Goal: Task Accomplishment & Management: Use online tool/utility

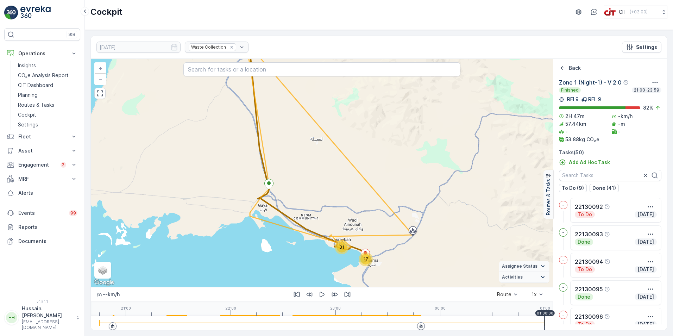
scroll to position [4, 0]
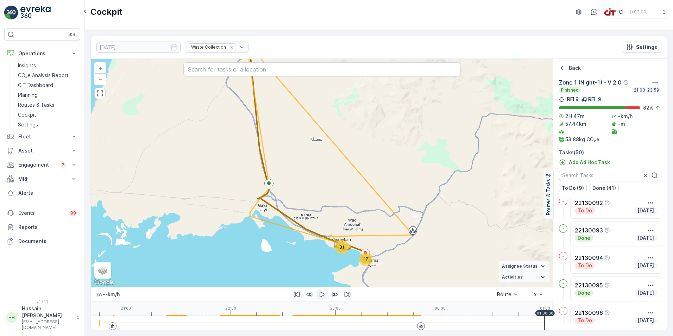
click at [320, 294] on icon "button" at bounding box center [322, 294] width 5 height 5
click at [511, 281] on span "Activity" at bounding box center [500, 277] width 20 height 6
click at [526, 262] on summary "Assignee Status" at bounding box center [524, 266] width 50 height 11
click at [526, 255] on p "On The Move" at bounding box center [526, 257] width 28 height 6
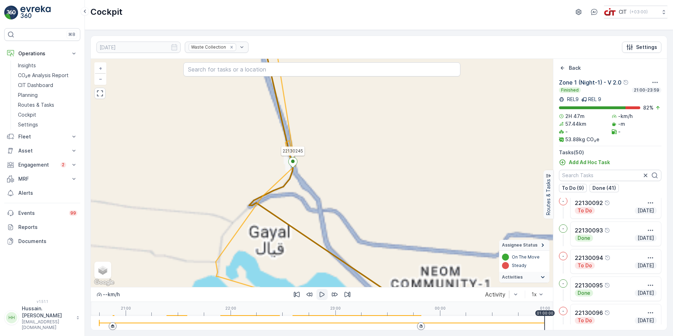
click at [294, 161] on ellipse at bounding box center [293, 161] width 4 height 4
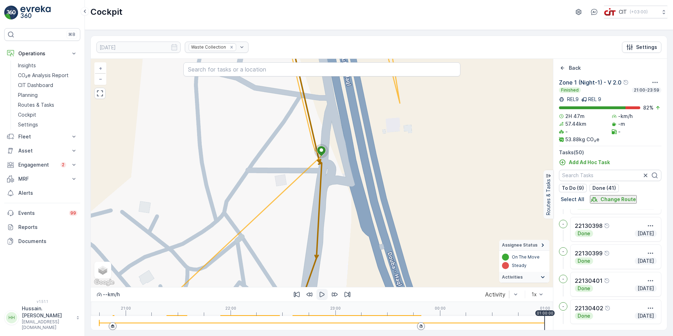
scroll to position [1258, 0]
click at [625, 199] on p "Change Route" at bounding box center [619, 199] width 36 height 7
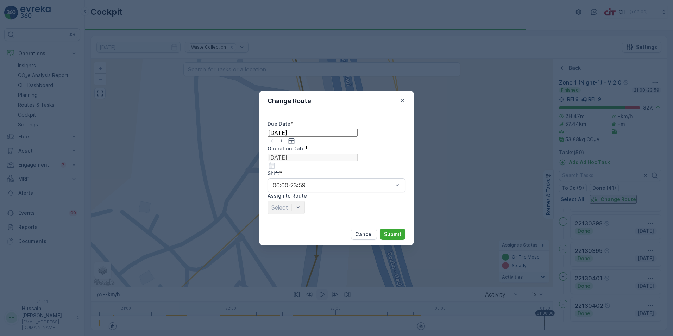
type input "[DATE]"
click at [402, 98] on icon "button" at bounding box center [403, 100] width 4 height 4
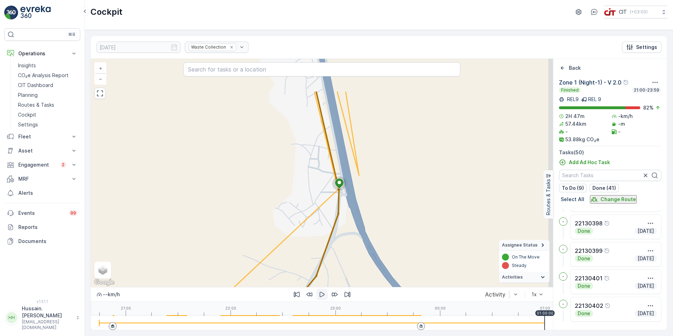
drag, startPoint x: 446, startPoint y: 125, endPoint x: 369, endPoint y: 181, distance: 95.4
click at [369, 181] on div "4 2 2 3 7 2 2 12 + − Satellite Roadmap Terrain Hybrid Leaflet Keyboard shortcut…" at bounding box center [322, 173] width 462 height 228
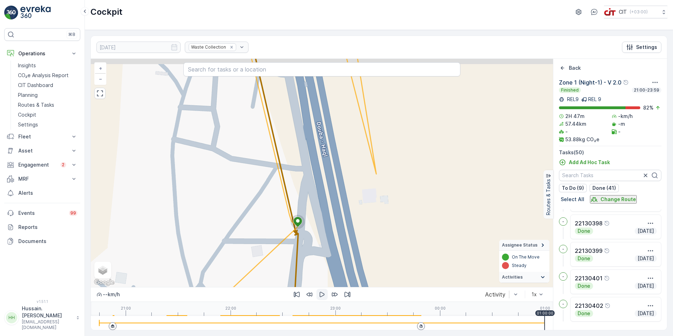
drag, startPoint x: 338, startPoint y: 151, endPoint x: 392, endPoint y: 167, distance: 55.7
click at [392, 167] on div "4 2 4 2 2 11 + − Satellite Roadmap Terrain Hybrid Leaflet Keyboard shortcuts Ma…" at bounding box center [322, 173] width 462 height 228
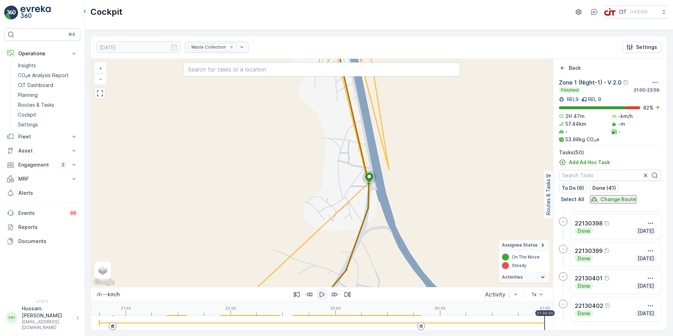
click at [325, 294] on icon "button" at bounding box center [322, 294] width 7 height 7
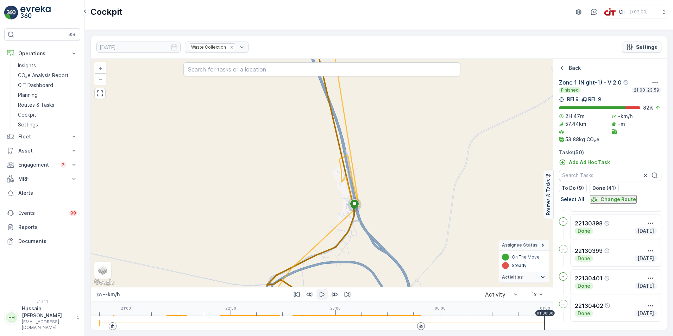
click at [652, 44] on p "Settings" at bounding box center [646, 47] width 21 height 7
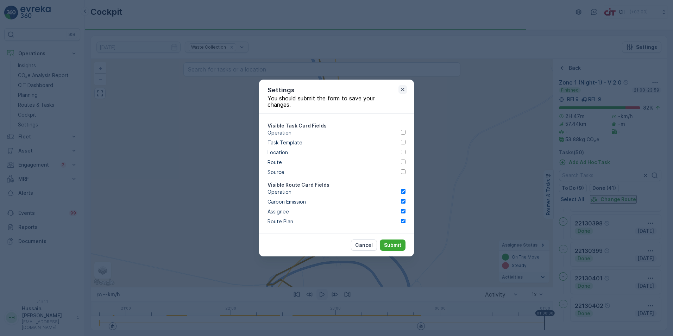
click at [402, 86] on icon "button" at bounding box center [402, 89] width 7 height 7
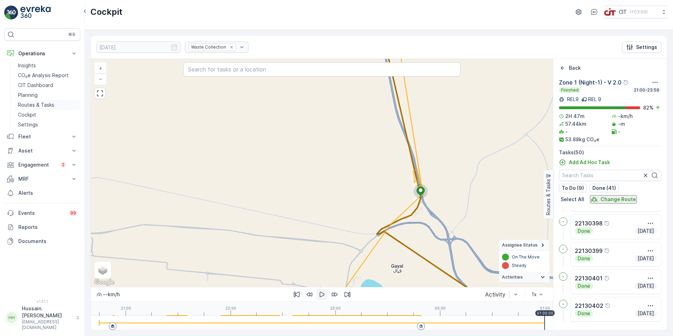
click at [43, 107] on p "Routes & Tasks" at bounding box center [36, 104] width 36 height 7
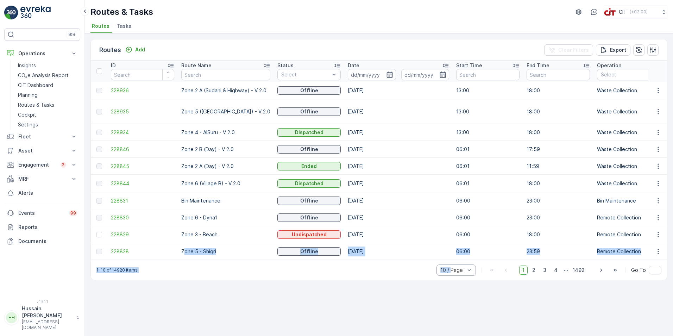
drag, startPoint x: 184, startPoint y: 252, endPoint x: 453, endPoint y: 263, distance: 269.6
click at [453, 263] on div "Routes Add Clear Filters Export ID Route Name Status Select Date - Start Time E…" at bounding box center [378, 159] width 577 height 241
click at [363, 298] on div "Routes Add Clear Filters Export ID Route Name Status Select Date - Start Time E…" at bounding box center [379, 184] width 588 height 302
click at [118, 108] on span "228935" at bounding box center [142, 111] width 63 height 7
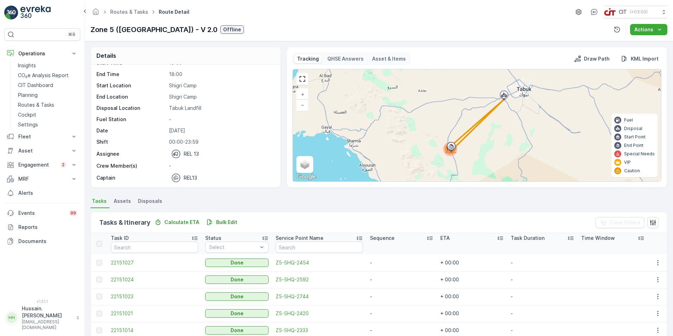
scroll to position [33, 0]
